Goal: Transaction & Acquisition: Purchase product/service

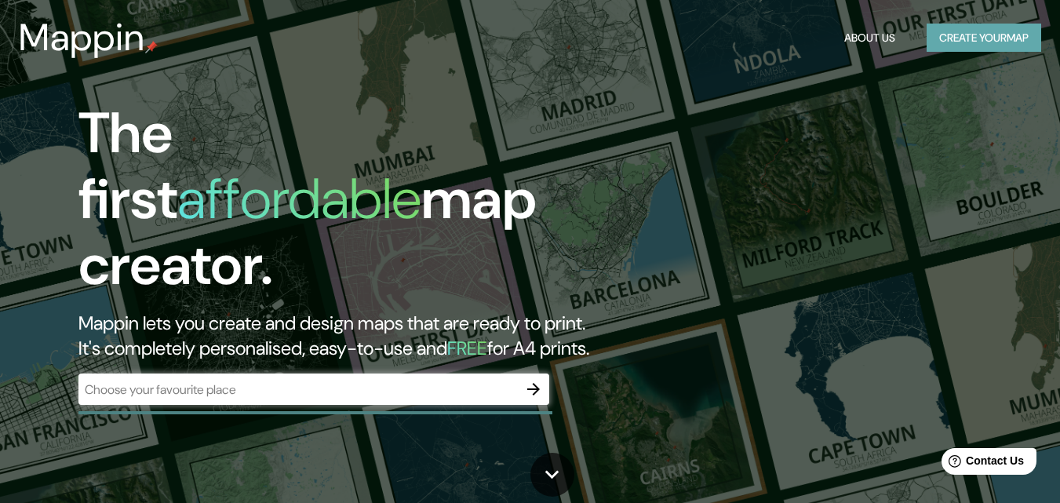
click at [966, 33] on button "Create your map" at bounding box center [984, 38] width 115 height 29
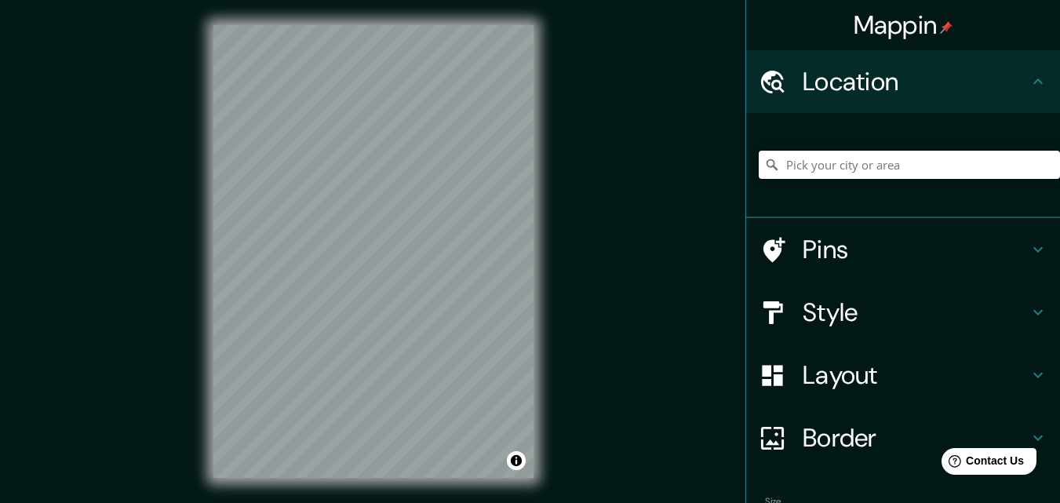
click at [822, 166] on input "Pick your city or area" at bounding box center [909, 165] width 301 height 28
click at [866, 151] on input "Pick your city or area" at bounding box center [909, 165] width 301 height 28
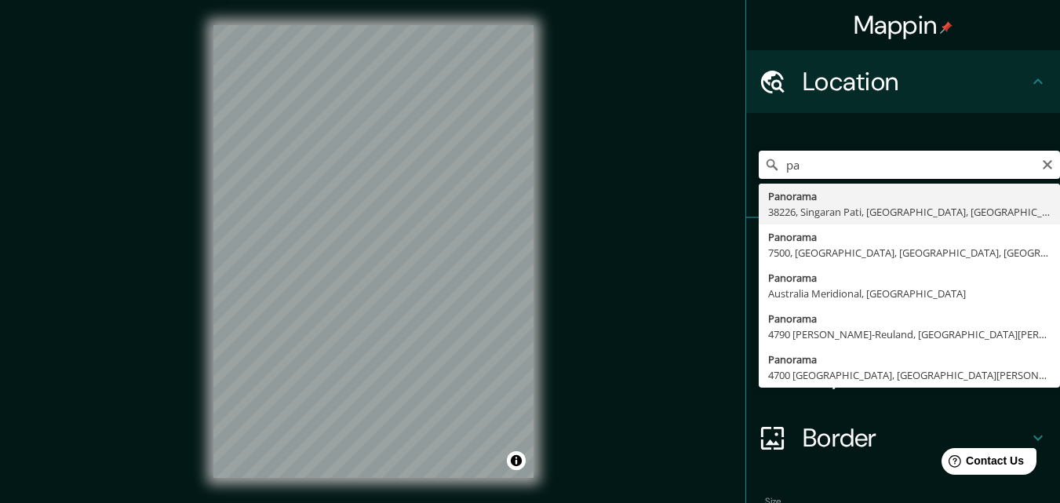
type input "p"
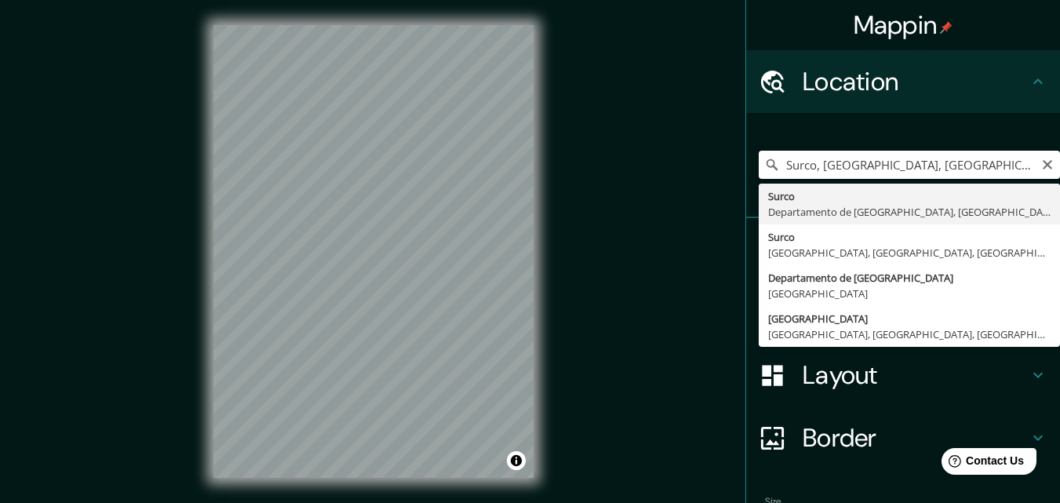
click at [894, 177] on input "Surco, [GEOGRAPHIC_DATA], [GEOGRAPHIC_DATA]" at bounding box center [909, 165] width 301 height 28
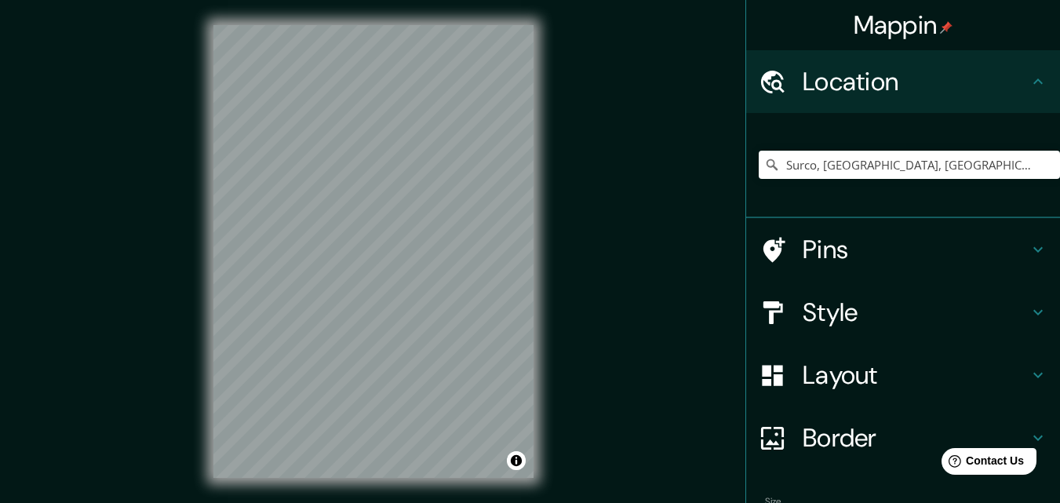
click at [559, 147] on div "Mappin Location [GEOGRAPHIC_DATA], [GEOGRAPHIC_DATA], [GEOGRAPHIC_DATA], [GEOGR…" at bounding box center [530, 264] width 1060 height 528
click at [199, 291] on div "© Mapbox © OpenStreetMap Improve this map" at bounding box center [373, 251] width 370 height 503
click at [902, 168] on input "Surco, [GEOGRAPHIC_DATA], [GEOGRAPHIC_DATA], [GEOGRAPHIC_DATA]" at bounding box center [909, 165] width 301 height 28
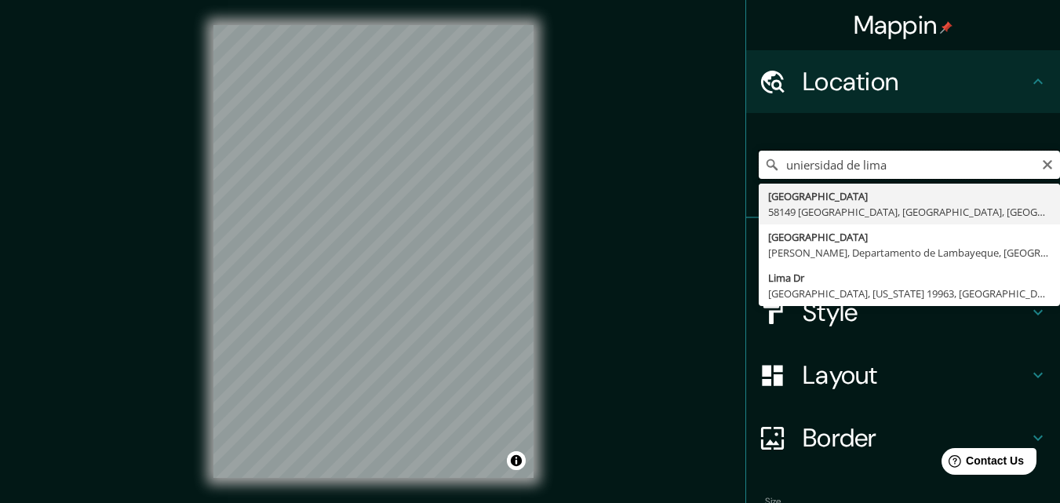
click at [927, 167] on input "uniersidad de lima" at bounding box center [909, 165] width 301 height 28
click at [909, 160] on input "uniersidad de lima" at bounding box center [909, 165] width 301 height 28
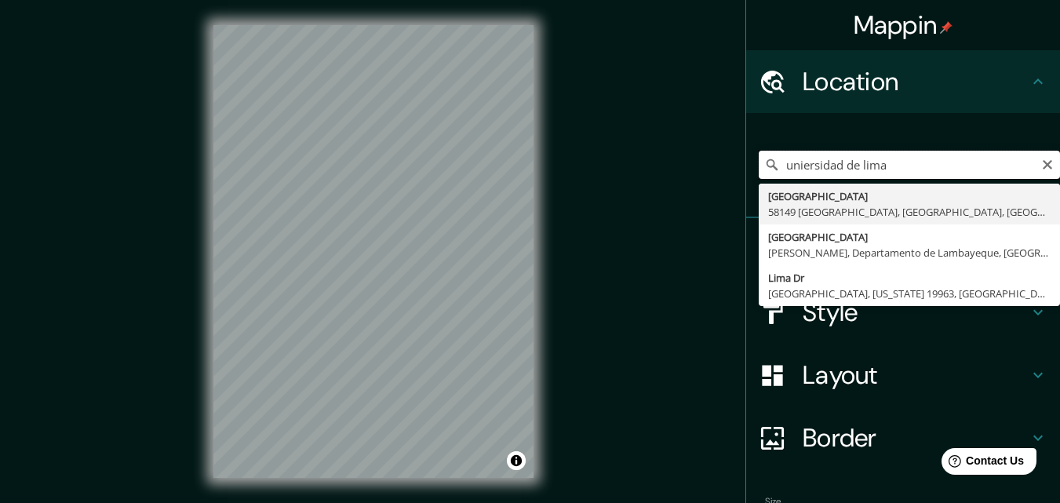
click at [909, 160] on input "uniersidad de lima" at bounding box center [909, 165] width 301 height 28
paste input "Av. [STREET_ADDRESS]"
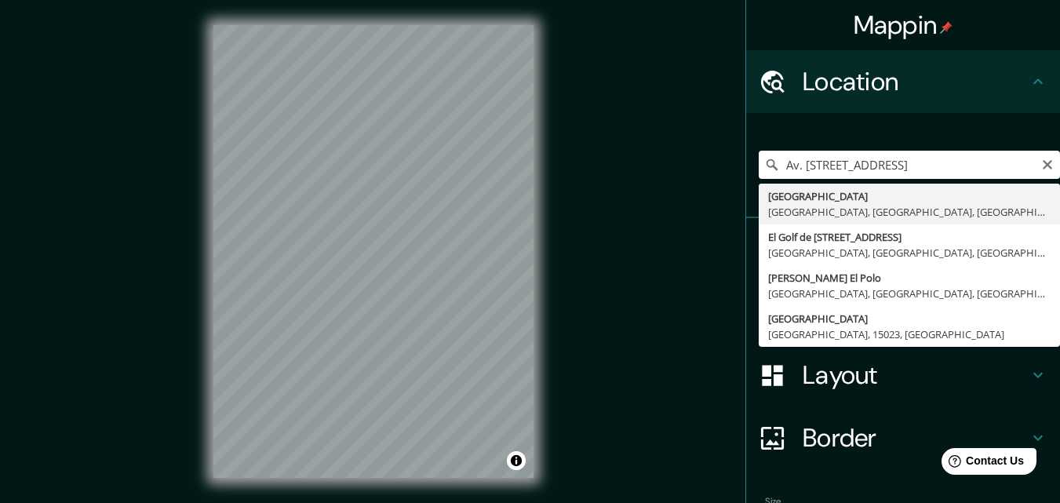
type input "[GEOGRAPHIC_DATA], [GEOGRAPHIC_DATA], [GEOGRAPHIC_DATA], [GEOGRAPHIC_DATA]"
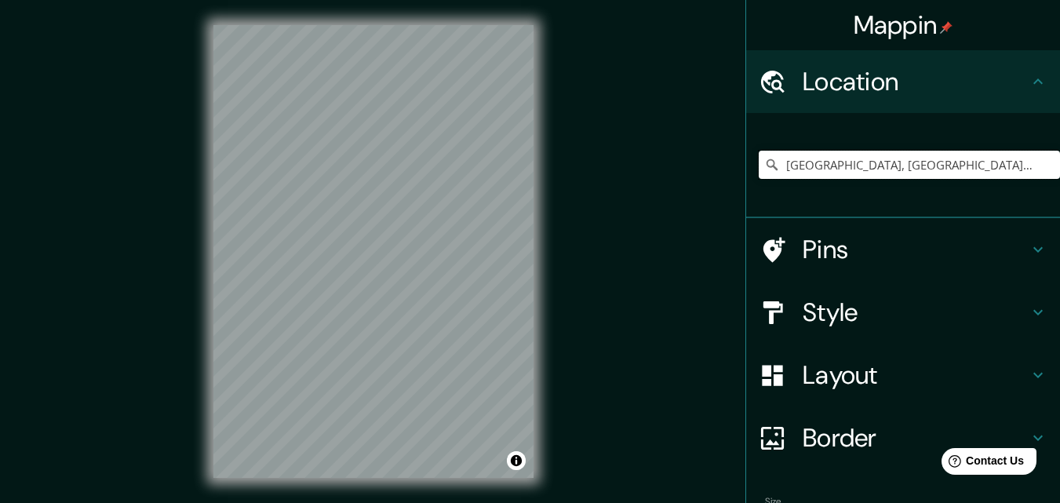
scroll to position [0, 0]
click at [867, 320] on h4 "Style" at bounding box center [916, 312] width 226 height 31
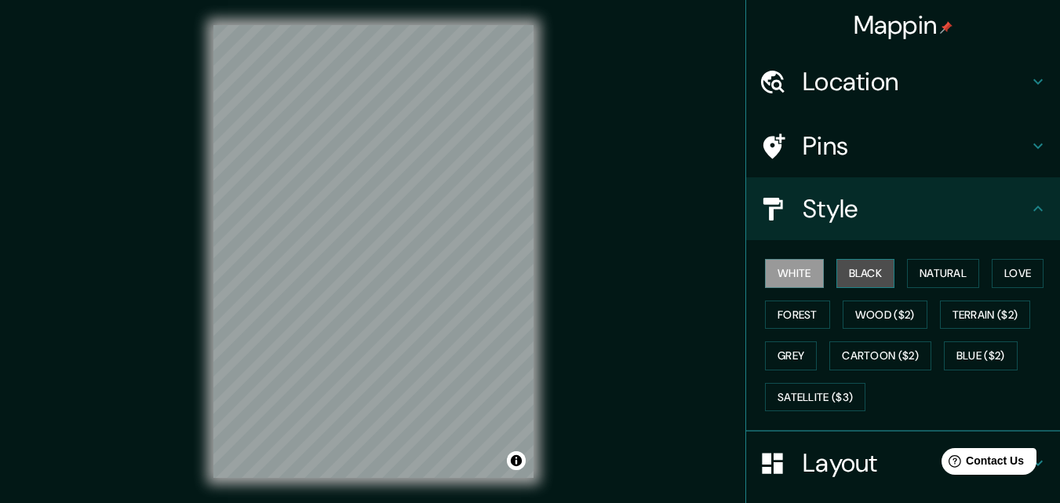
click at [853, 286] on button "Black" at bounding box center [865, 273] width 59 height 29
click at [191, 275] on div "© Mapbox © OpenStreetMap Improve this map" at bounding box center [373, 251] width 370 height 503
click at [609, 169] on div "Mappin Location [GEOGRAPHIC_DATA], [GEOGRAPHIC_DATA], [GEOGRAPHIC_DATA], [GEOGR…" at bounding box center [530, 264] width 1060 height 528
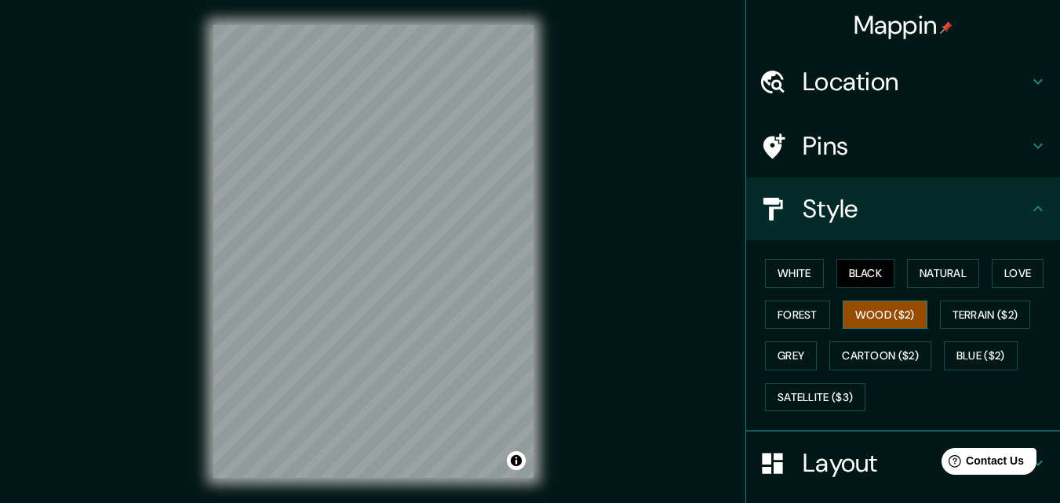
click at [900, 310] on button "Wood ($2)" at bounding box center [885, 315] width 85 height 29
click at [982, 315] on button "Terrain ($2)" at bounding box center [985, 315] width 91 height 29
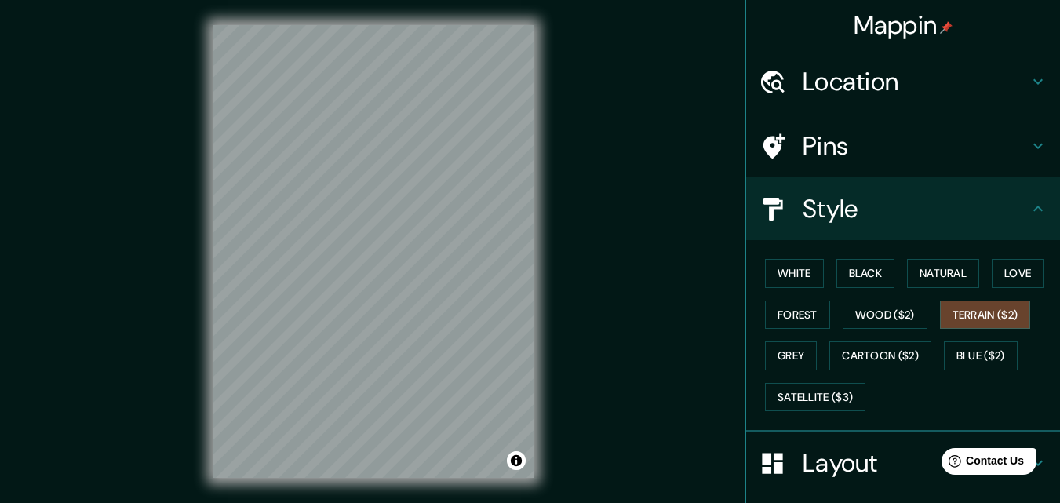
click at [537, 17] on div "© Mapbox © OpenStreetMap Improve this map" at bounding box center [373, 251] width 370 height 503
click at [891, 363] on button "Cartoon ($2)" at bounding box center [880, 355] width 102 height 29
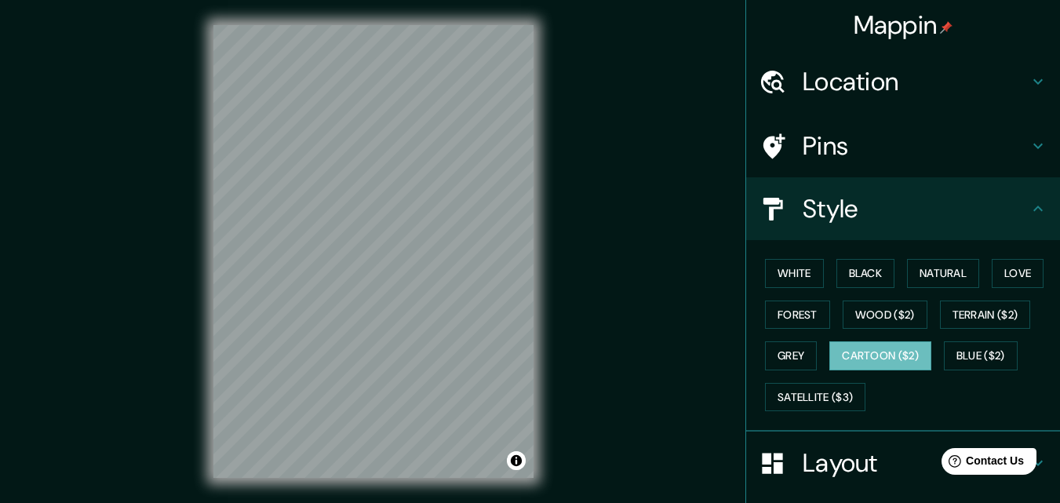
click at [555, 174] on div "© Mapbox © OpenStreetMap Improve this map" at bounding box center [373, 251] width 370 height 503
click at [775, 272] on button "White" at bounding box center [794, 273] width 59 height 29
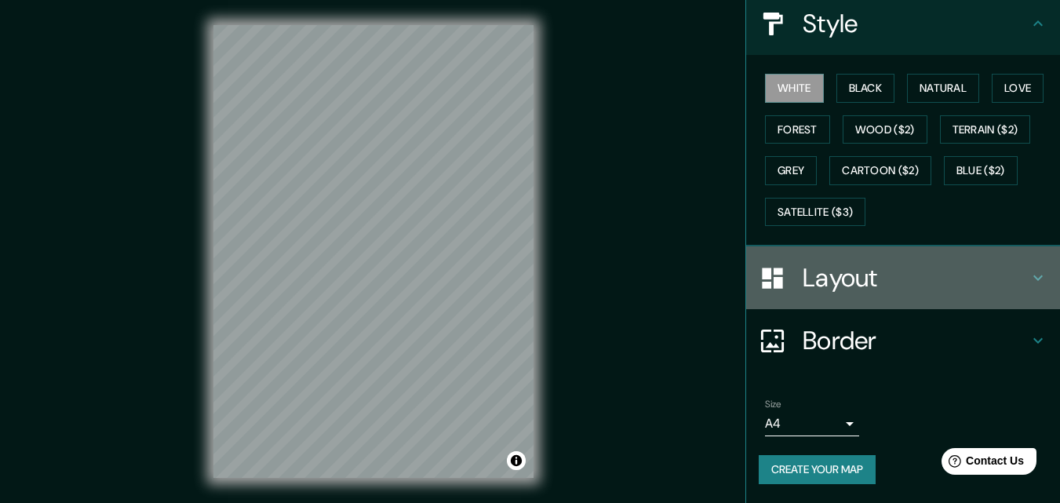
click at [1004, 284] on h4 "Layout" at bounding box center [916, 277] width 226 height 31
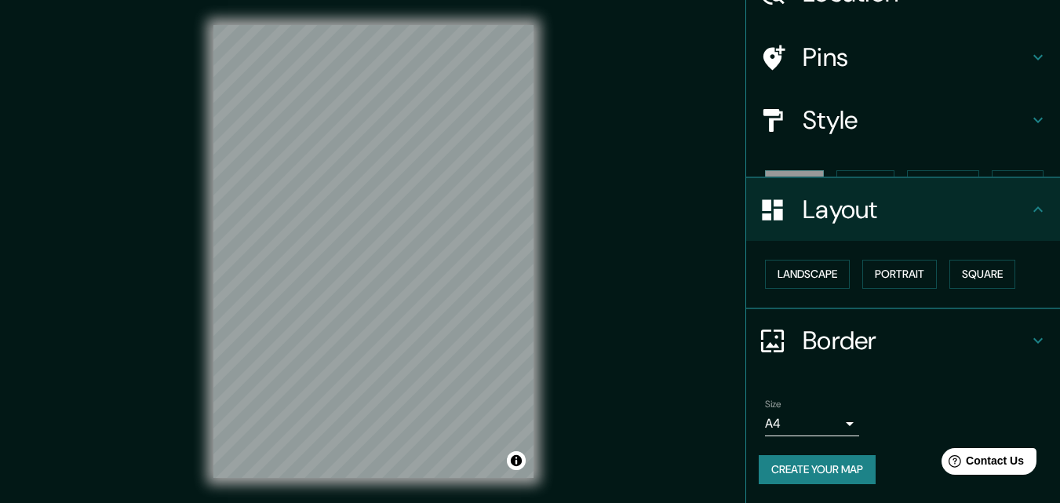
scroll to position [61, 0]
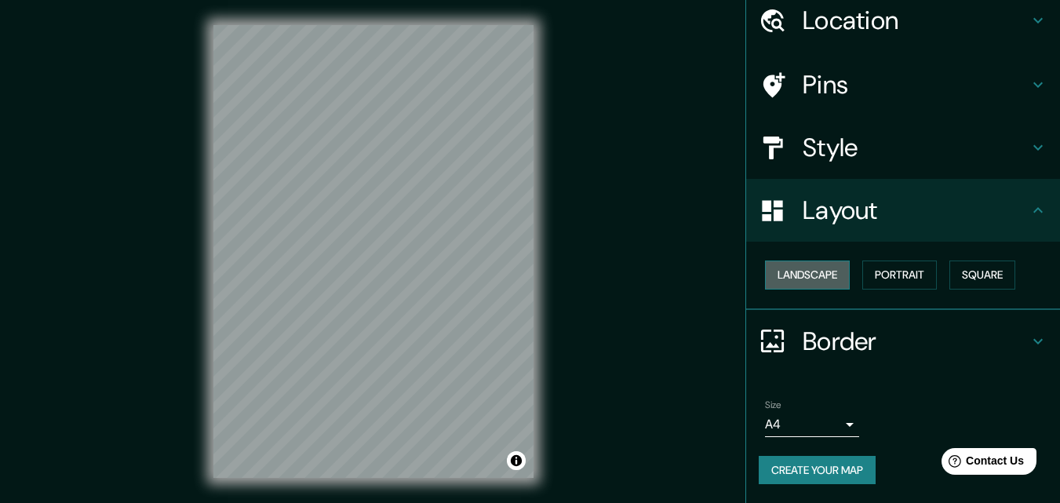
click at [777, 264] on button "Landscape" at bounding box center [807, 274] width 85 height 29
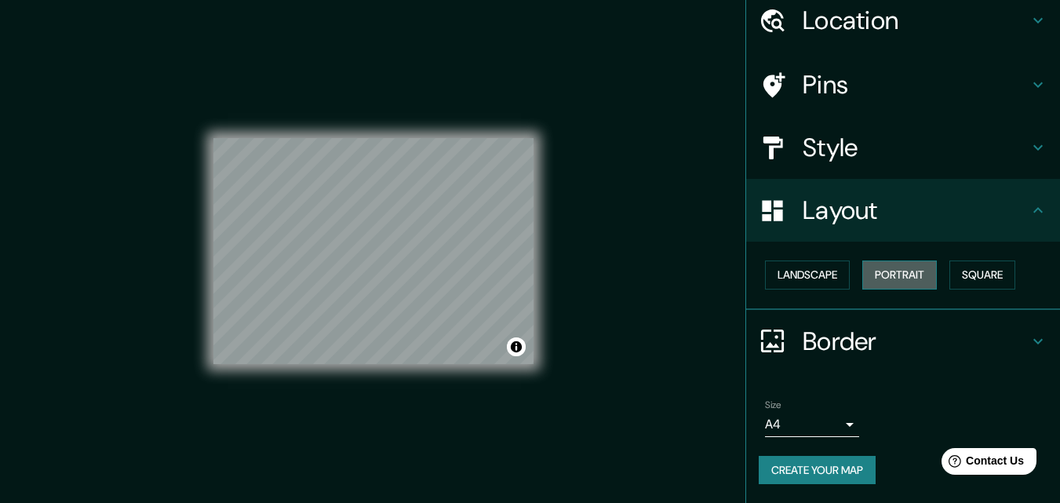
click at [889, 275] on button "Portrait" at bounding box center [899, 274] width 75 height 29
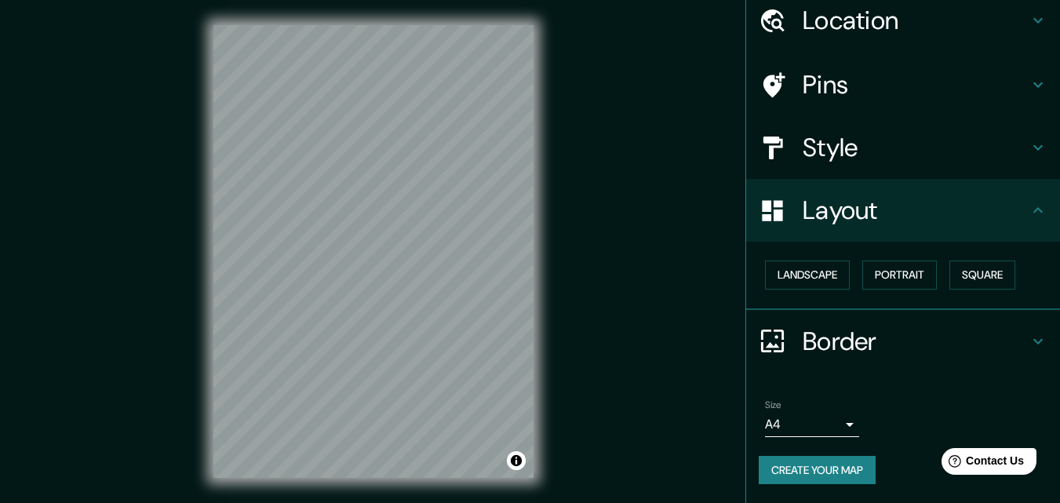
click at [1023, 271] on div "Landscape [GEOGRAPHIC_DATA]" at bounding box center [909, 275] width 301 height 42
click at [1004, 273] on button "Square" at bounding box center [982, 274] width 66 height 29
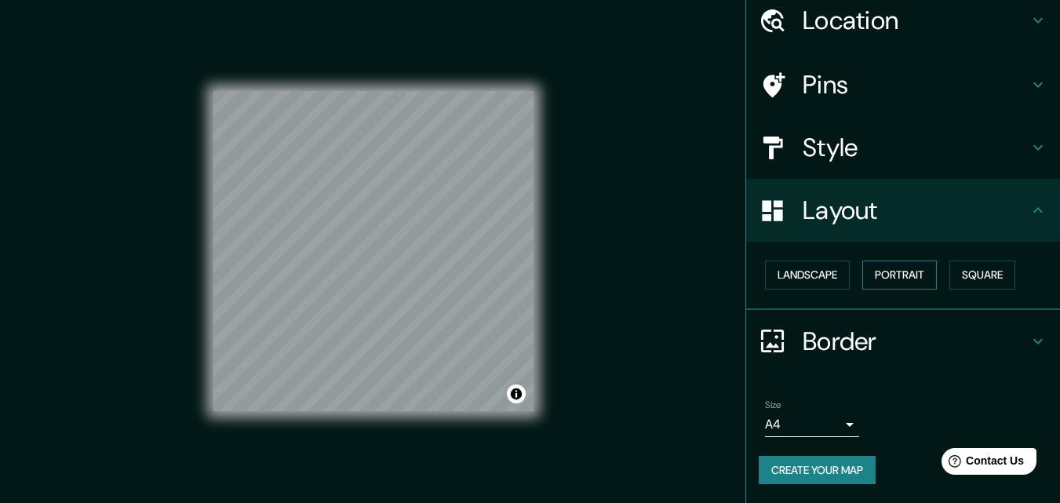
click at [886, 282] on button "Portrait" at bounding box center [899, 274] width 75 height 29
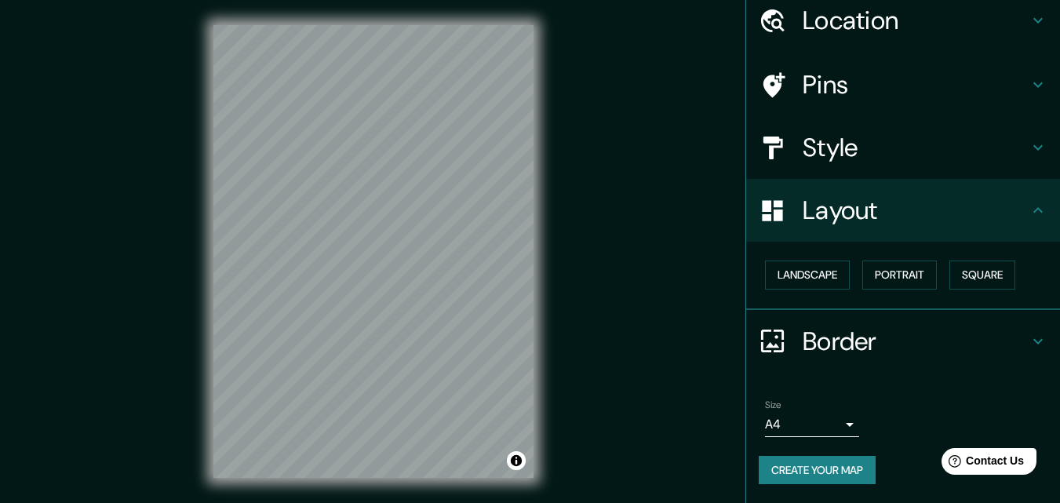
click at [873, 343] on h4 "Border" at bounding box center [916, 341] width 226 height 31
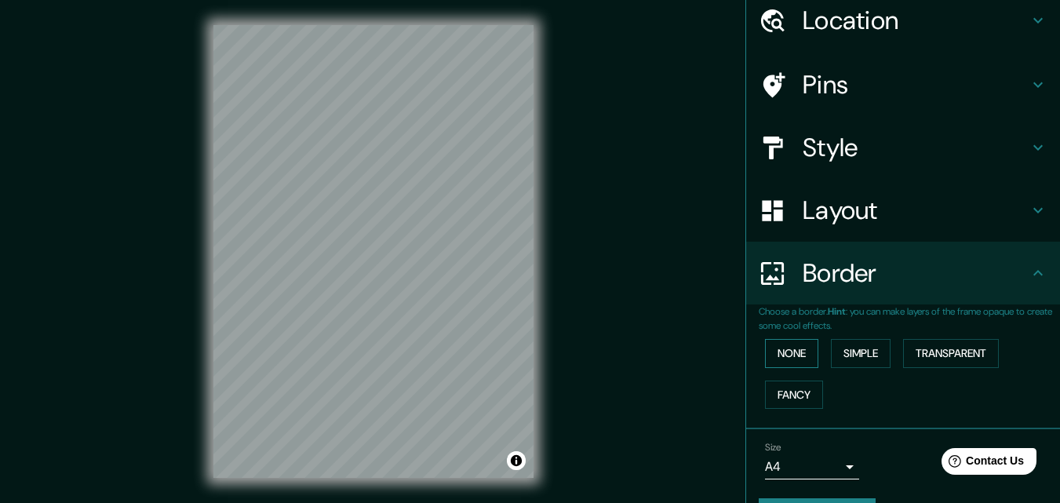
click at [774, 354] on button "None" at bounding box center [791, 353] width 53 height 29
click at [782, 392] on button "Fancy" at bounding box center [794, 395] width 58 height 29
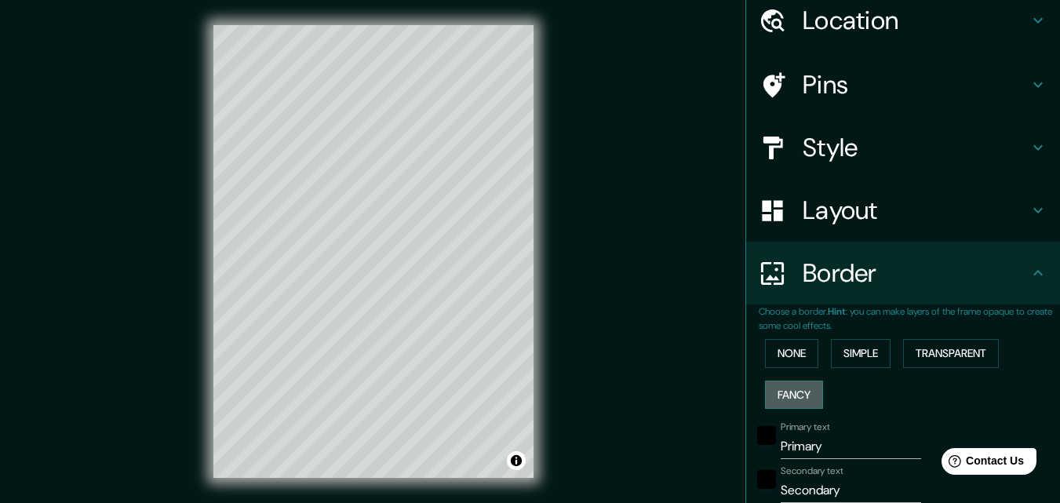
click at [782, 392] on button "Fancy" at bounding box center [794, 395] width 58 height 29
type input "163"
type input "33"
type input "16"
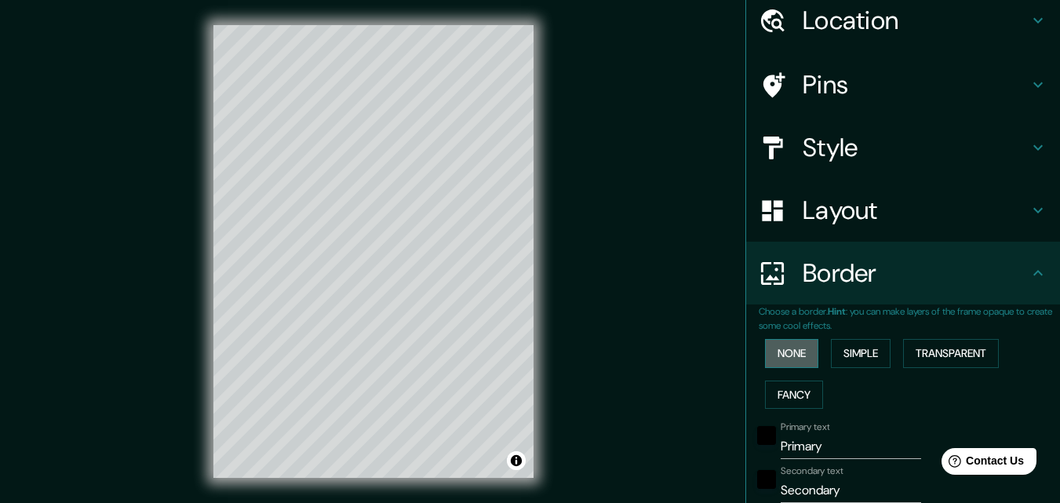
click at [785, 366] on button "None" at bounding box center [791, 353] width 53 height 29
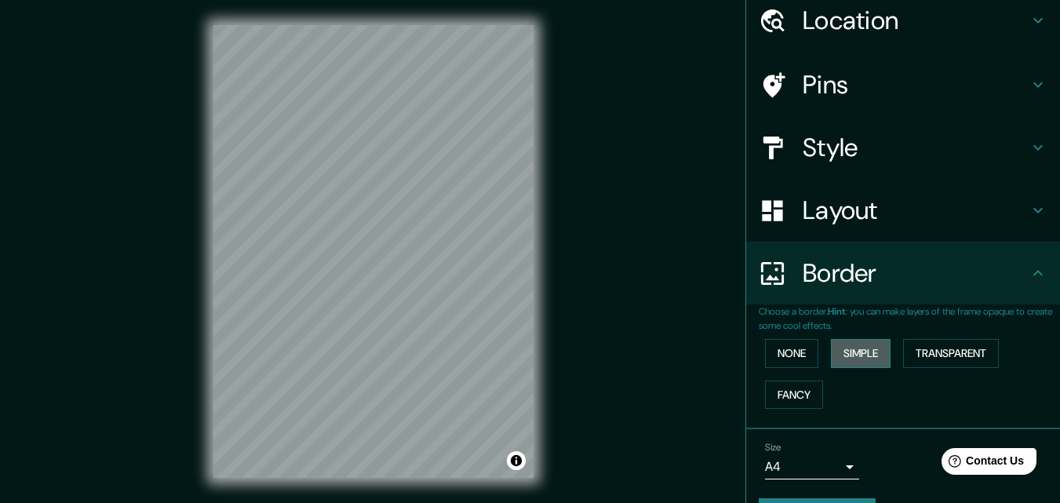
click at [842, 359] on button "Simple" at bounding box center [861, 353] width 60 height 29
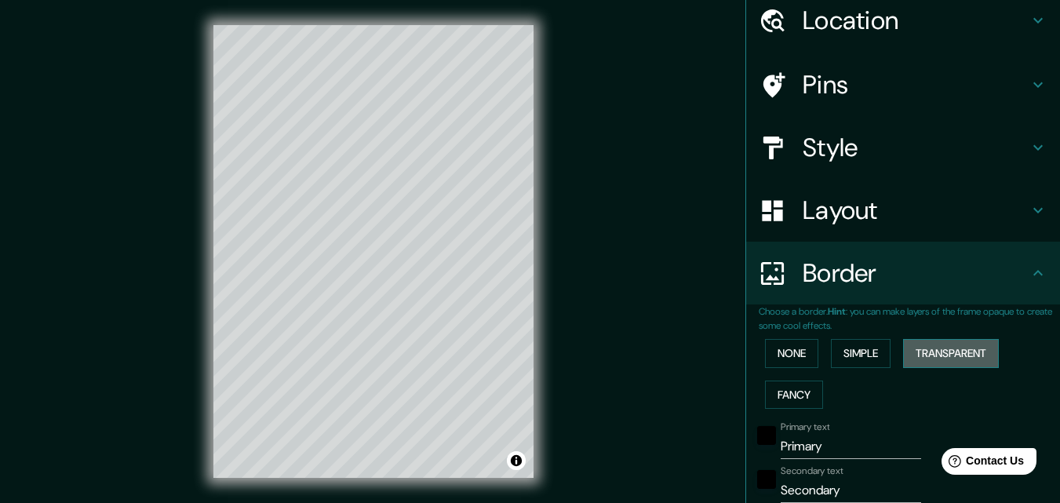
click at [925, 352] on button "Transparent" at bounding box center [951, 353] width 96 height 29
drag, startPoint x: 721, startPoint y: 366, endPoint x: 740, endPoint y: 365, distance: 18.9
click at [727, 366] on div "Mappin Location [GEOGRAPHIC_DATA], [GEOGRAPHIC_DATA], [GEOGRAPHIC_DATA], [GEOGR…" at bounding box center [530, 264] width 1060 height 528
click at [765, 361] on button "None" at bounding box center [791, 353] width 53 height 29
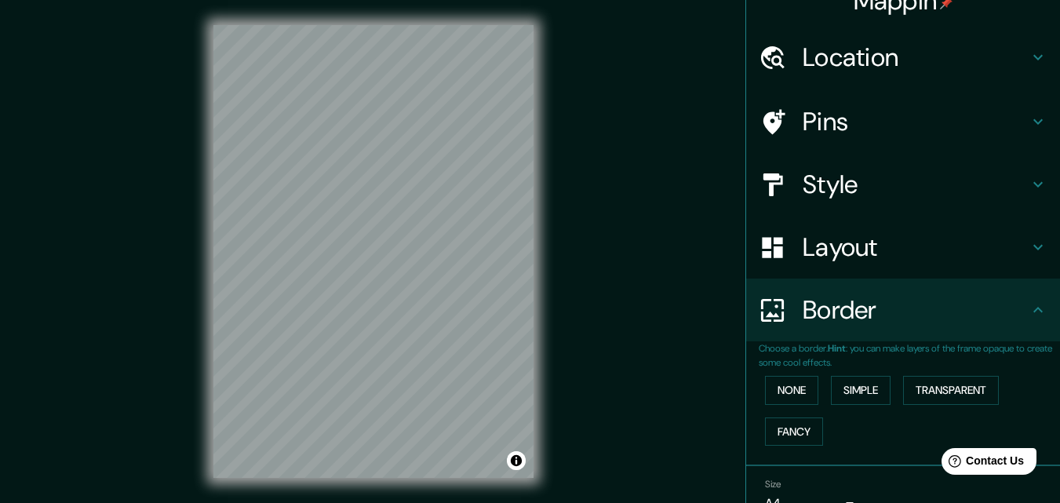
scroll to position [0, 0]
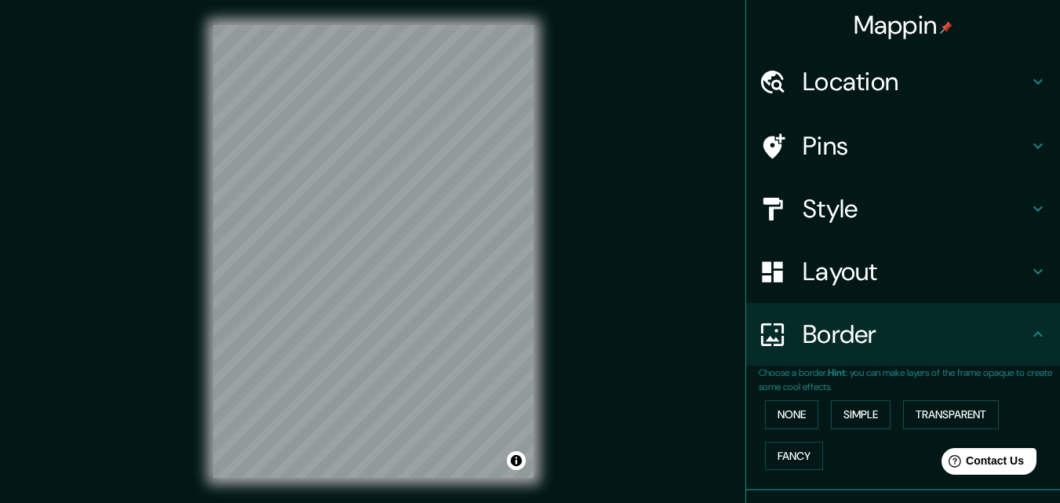
click at [935, 140] on h4 "Pins" at bounding box center [916, 145] width 226 height 31
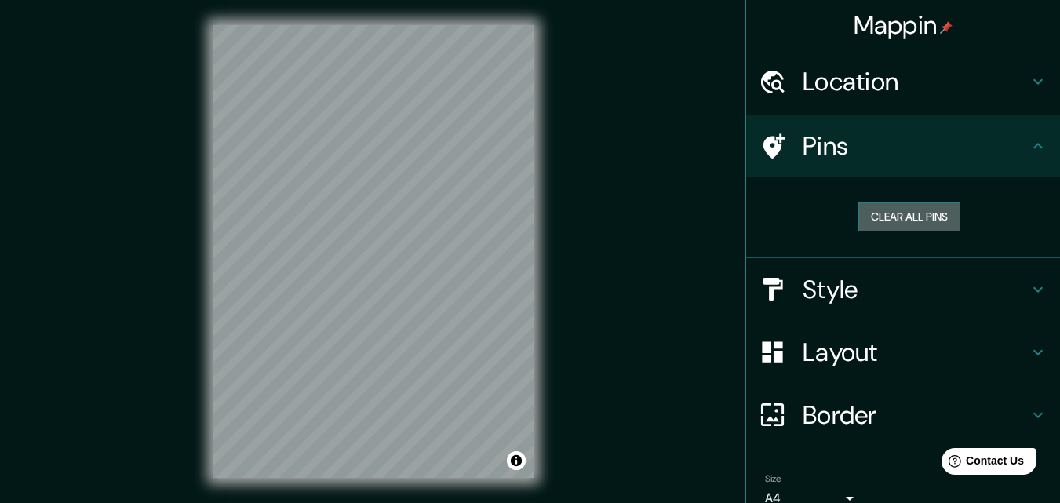
click at [905, 228] on button "Clear all pins" at bounding box center [909, 216] width 102 height 29
drag, startPoint x: 394, startPoint y: 279, endPoint x: 395, endPoint y: 268, distance: 11.0
click at [395, 268] on div at bounding box center [398, 263] width 13 height 13
click at [892, 214] on button "Clear all pins" at bounding box center [909, 216] width 102 height 29
click at [1037, 154] on div "Pins" at bounding box center [903, 146] width 314 height 63
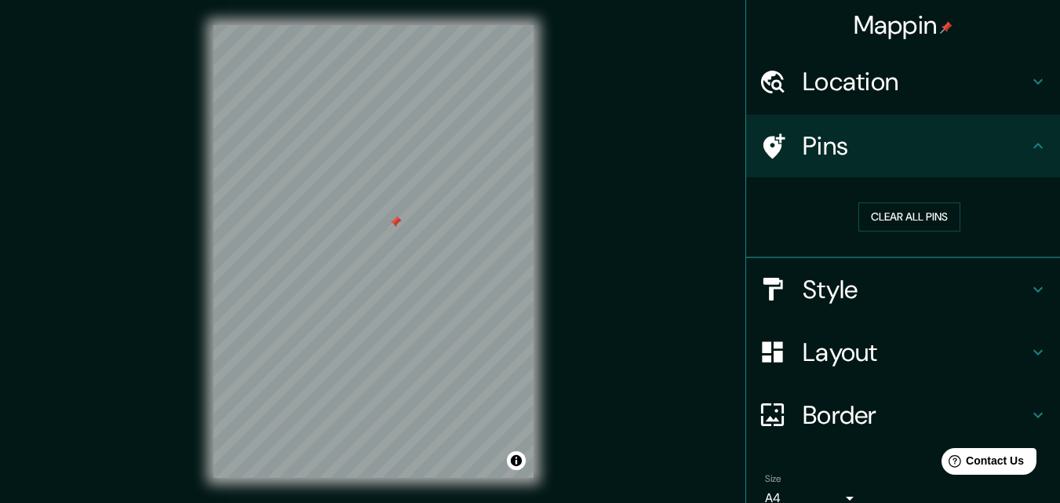
click at [395, 223] on div at bounding box center [395, 222] width 13 height 13
click at [921, 225] on button "Clear all pins" at bounding box center [909, 216] width 102 height 29
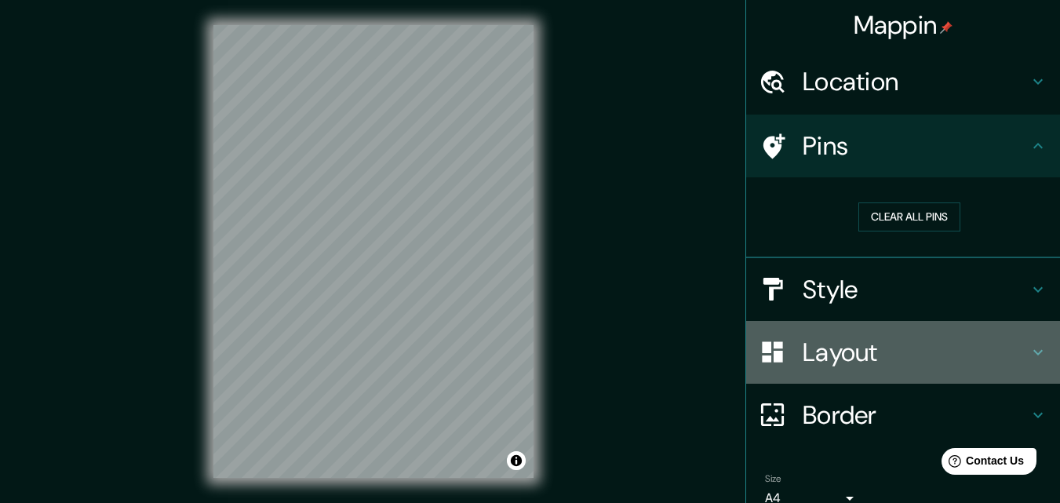
click at [983, 350] on h4 "Layout" at bounding box center [916, 352] width 226 height 31
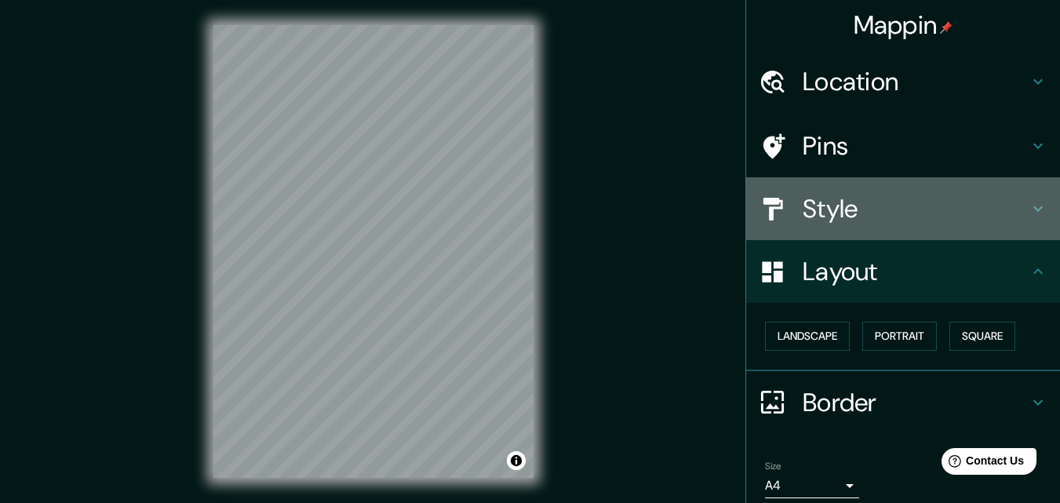
click at [915, 204] on h4 "Style" at bounding box center [916, 208] width 226 height 31
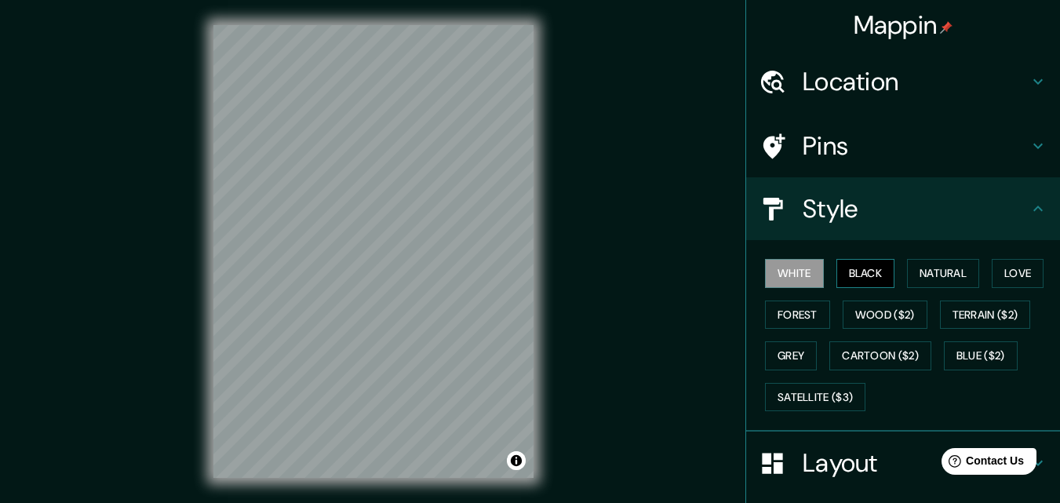
click at [865, 268] on button "Black" at bounding box center [865, 273] width 59 height 29
click at [910, 270] on button "Natural" at bounding box center [943, 273] width 72 height 29
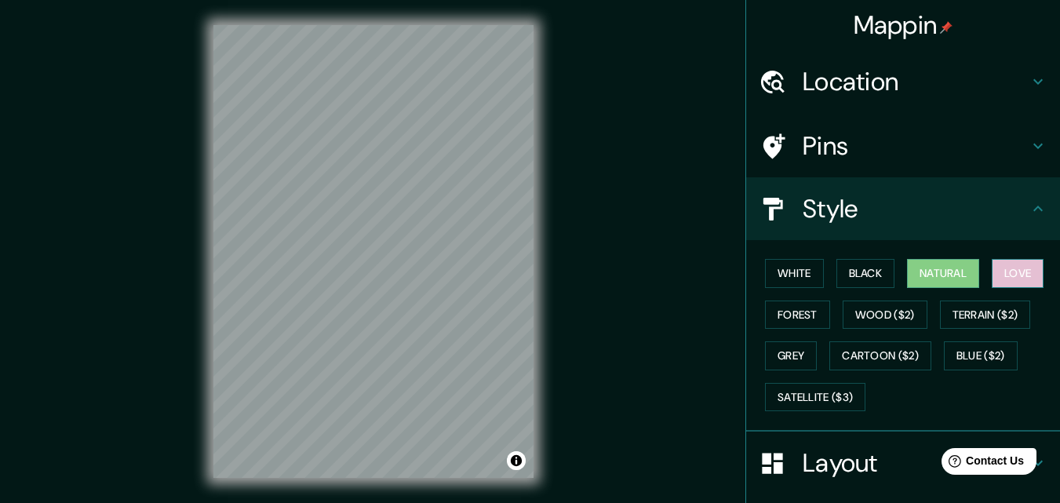
click at [1003, 271] on button "Love" at bounding box center [1018, 273] width 52 height 29
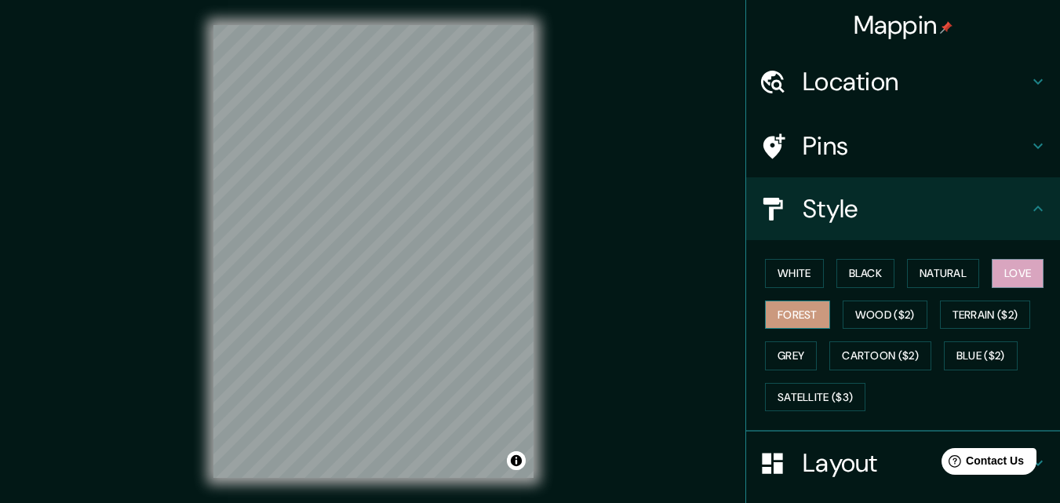
click at [774, 312] on button "Forest" at bounding box center [797, 315] width 65 height 29
click at [859, 311] on button "Wood ($2)" at bounding box center [885, 315] width 85 height 29
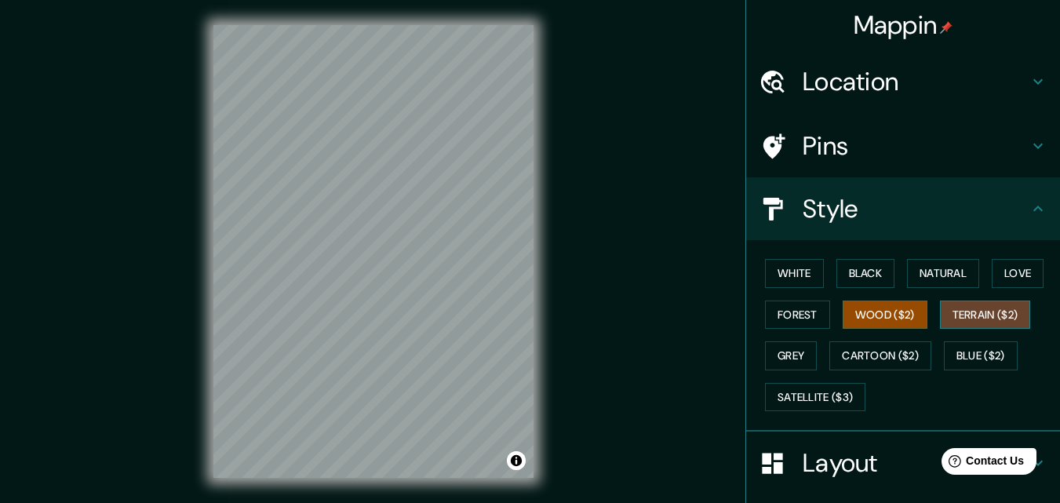
click at [1009, 310] on button "Terrain ($2)" at bounding box center [985, 315] width 91 height 29
click at [778, 347] on button "Grey" at bounding box center [791, 355] width 52 height 29
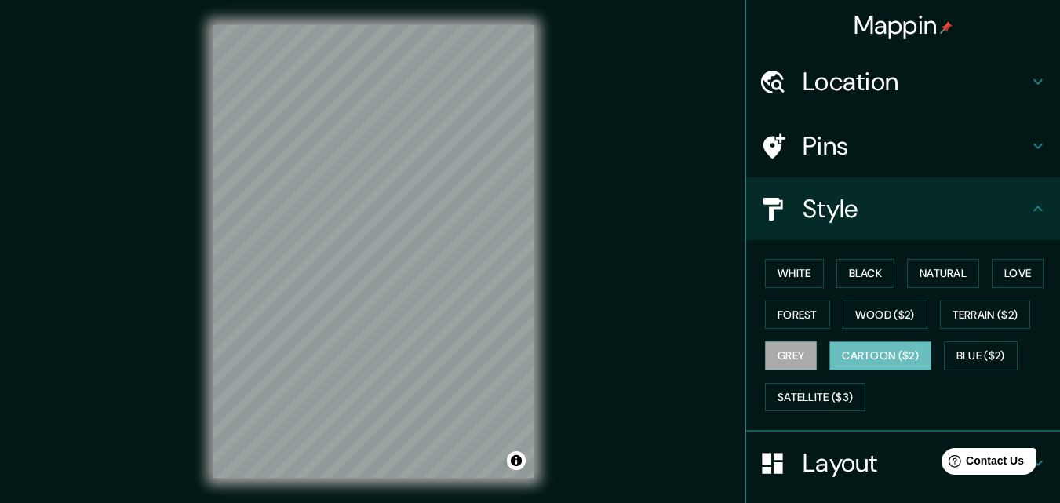
click at [841, 356] on button "Cartoon ($2)" at bounding box center [880, 355] width 102 height 29
click at [975, 353] on button "Blue ($2)" at bounding box center [981, 355] width 74 height 29
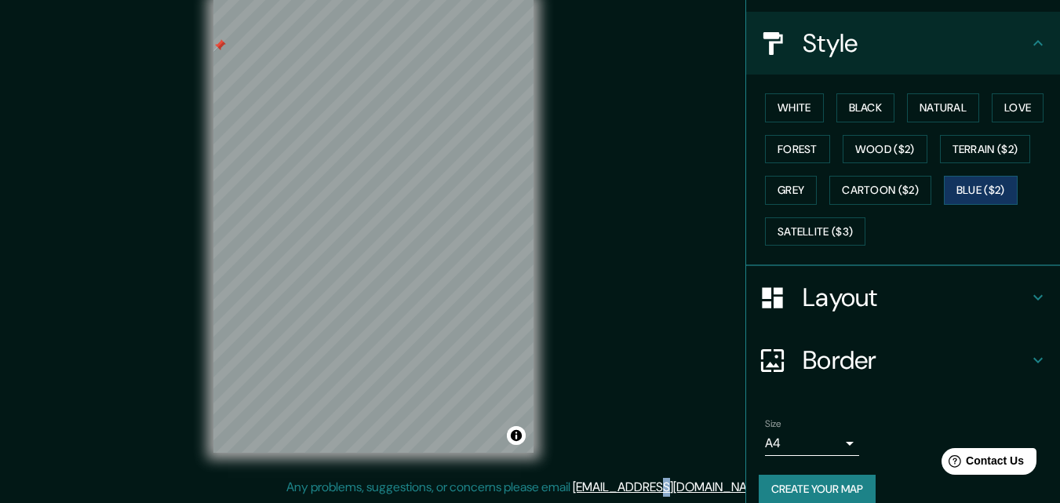
scroll to position [185, 0]
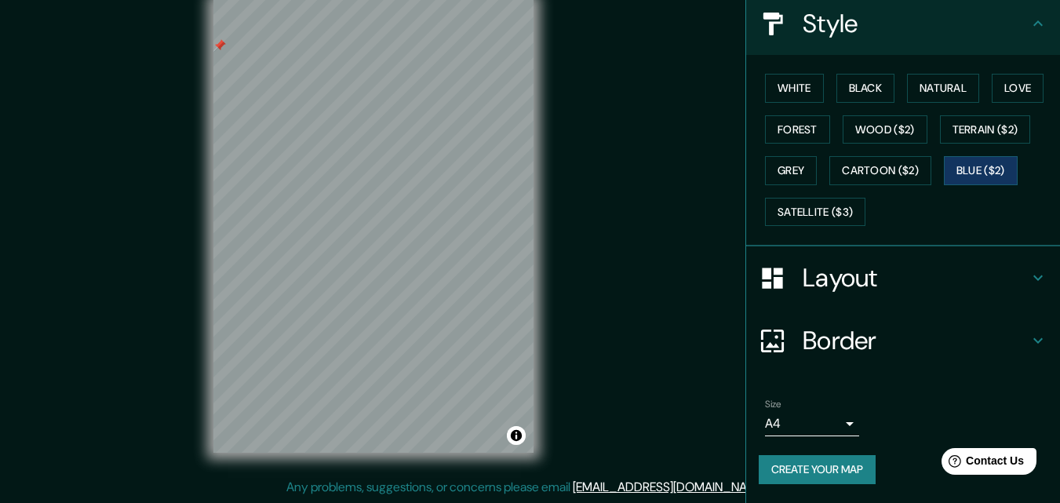
click at [774, 485] on div "Size A4 single Create your map" at bounding box center [903, 444] width 289 height 104
click at [781, 478] on button "Create your map" at bounding box center [817, 469] width 117 height 29
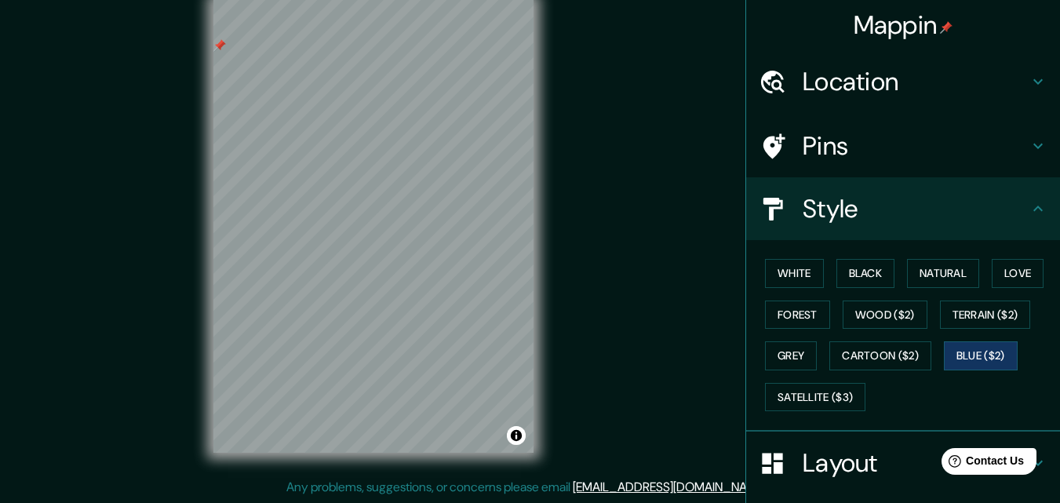
click at [1029, 201] on icon at bounding box center [1038, 208] width 19 height 19
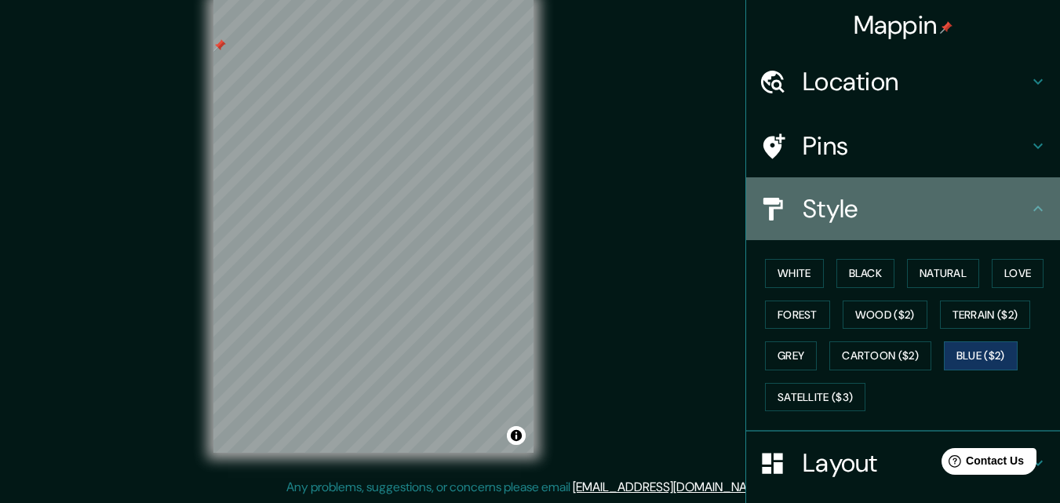
click at [1033, 207] on icon at bounding box center [1037, 208] width 9 height 5
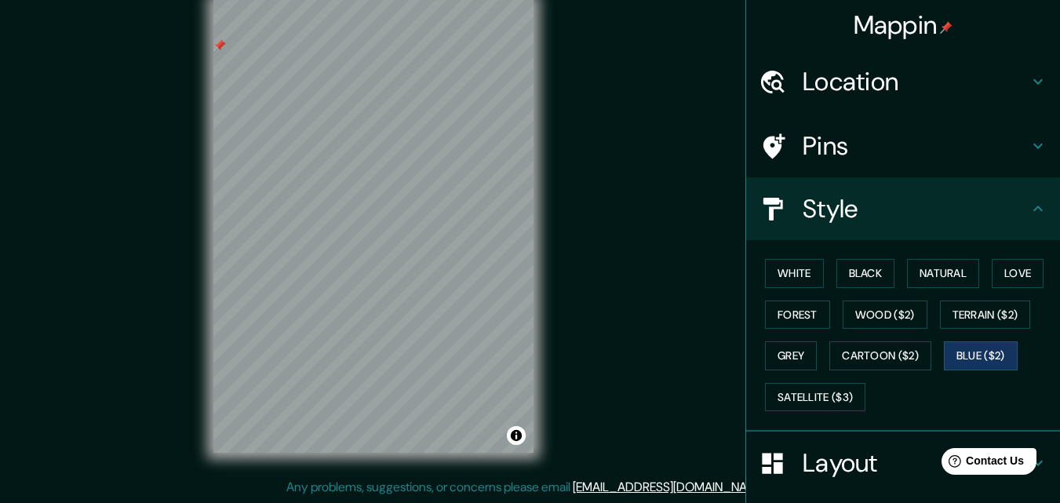
click at [1033, 207] on icon at bounding box center [1037, 208] width 9 height 5
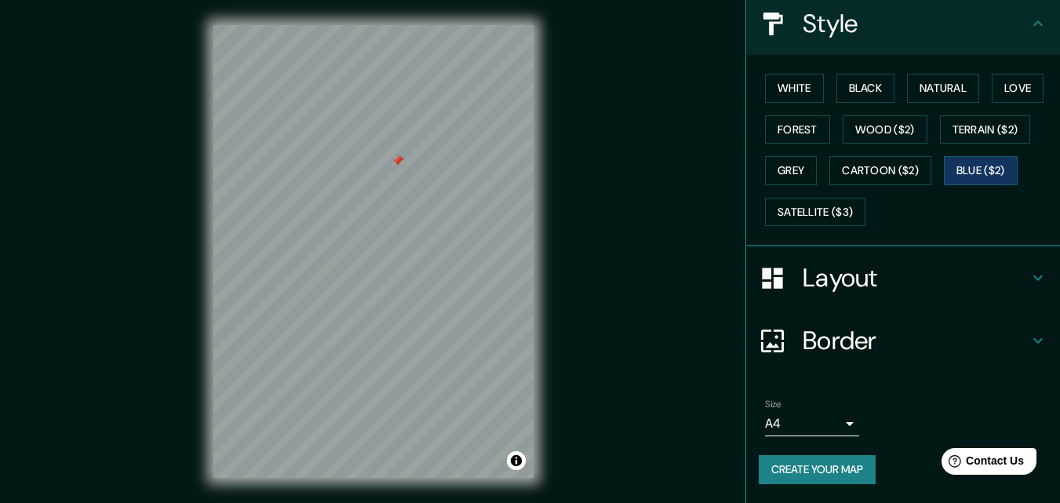
click at [403, 163] on div at bounding box center [398, 161] width 13 height 13
